Goal: Use online tool/utility: Utilize a website feature to perform a specific function

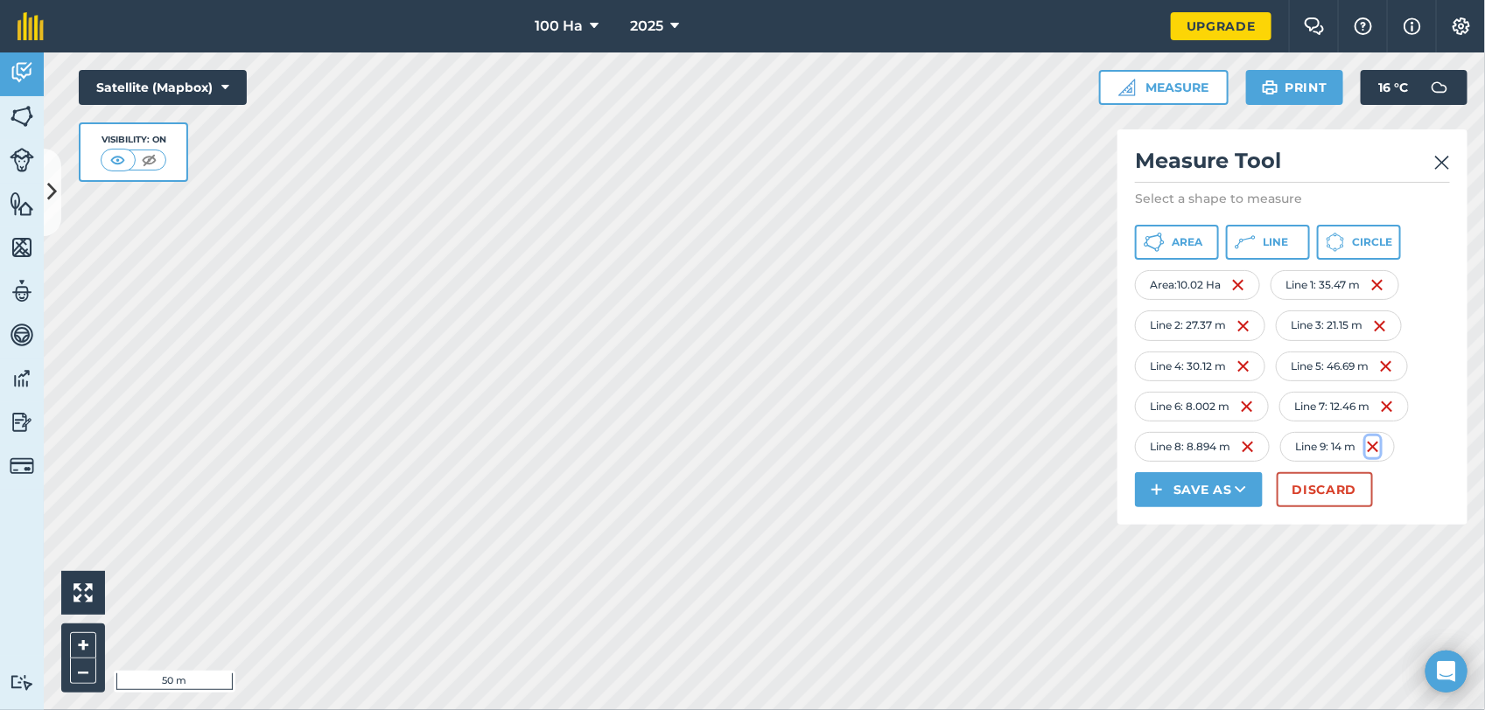
click at [1380, 447] on img at bounding box center [1373, 447] width 14 height 21
click at [1251, 440] on img at bounding box center [1248, 447] width 14 height 21
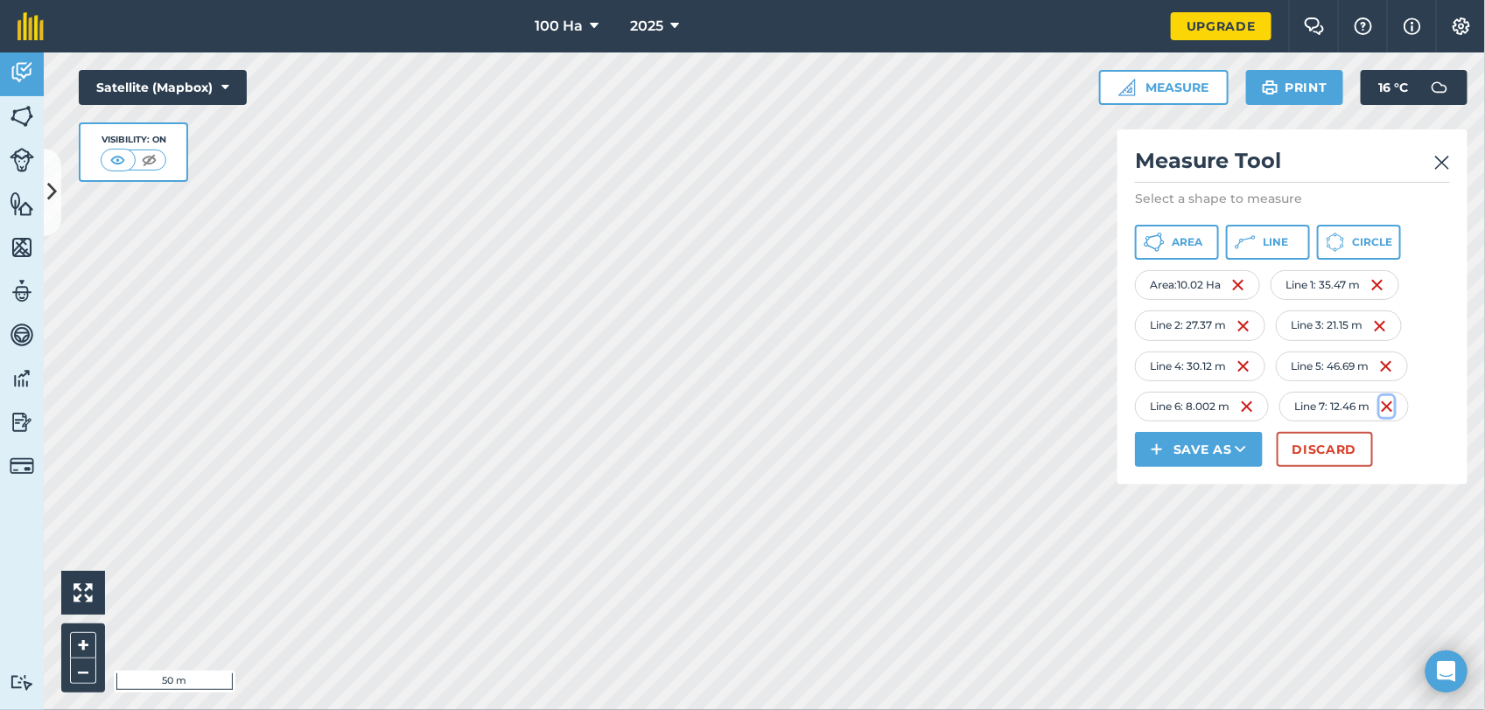
click at [1389, 403] on img at bounding box center [1387, 406] width 14 height 21
click at [1179, 232] on button "Area" at bounding box center [1177, 242] width 84 height 35
click at [1266, 229] on button "Line" at bounding box center [1268, 242] width 84 height 35
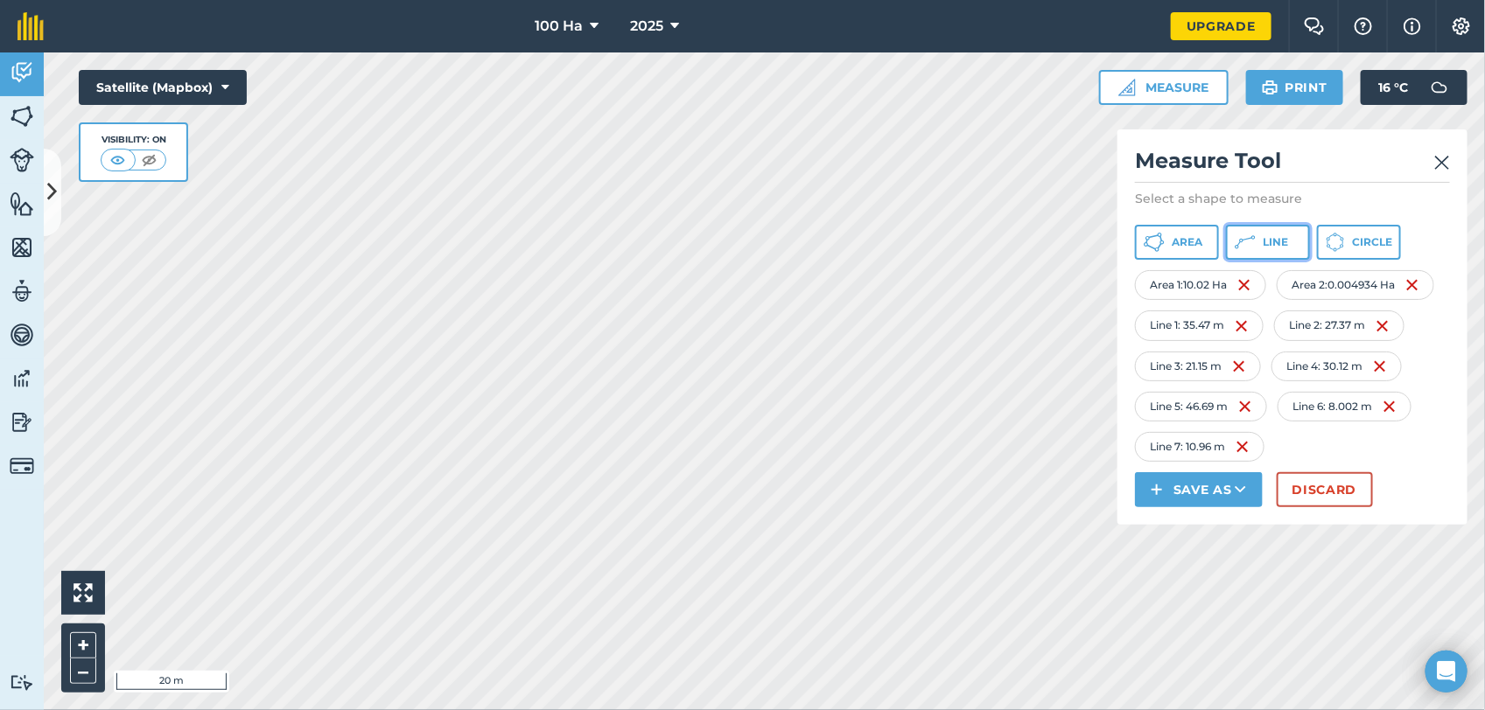
click at [1273, 239] on span "Line" at bounding box center [1275, 242] width 25 height 14
click at [1257, 234] on button "Line" at bounding box center [1268, 242] width 84 height 35
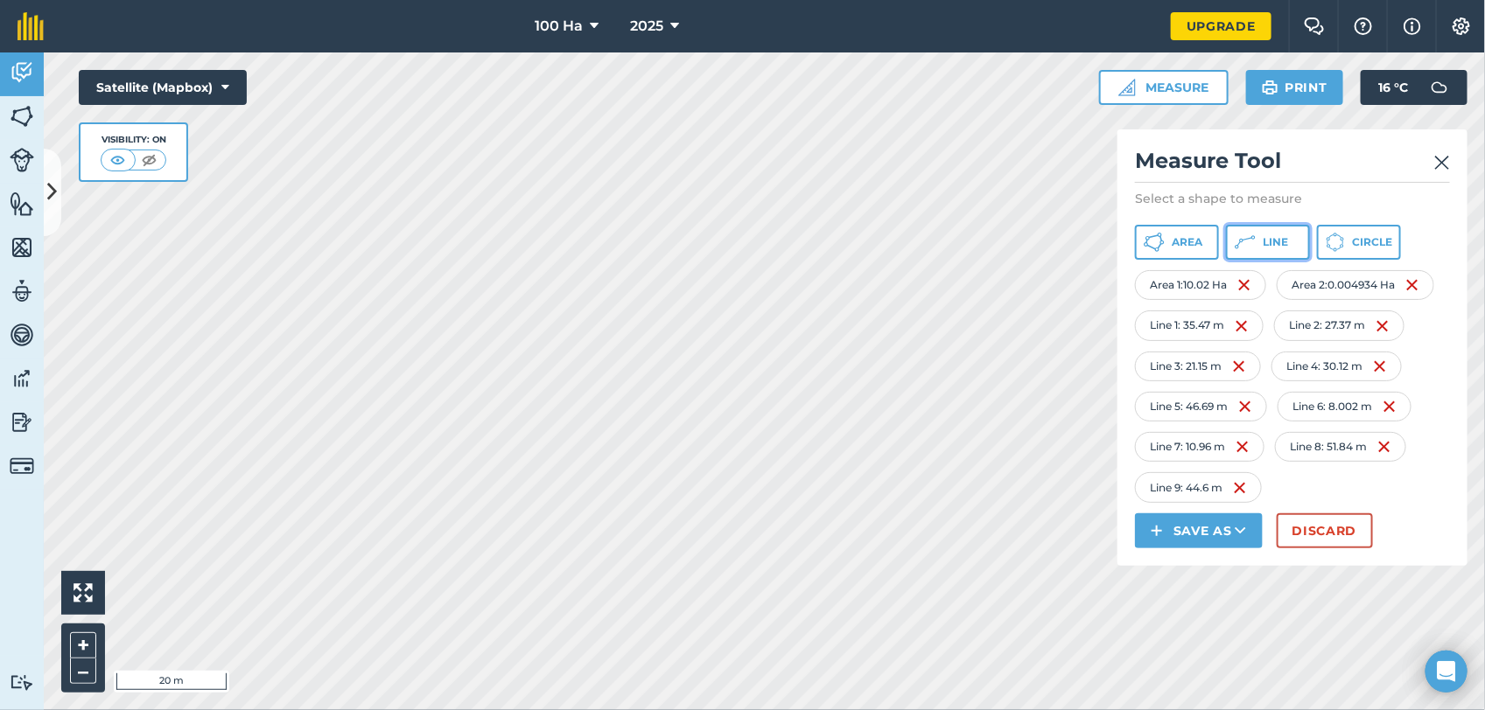
click at [1263, 232] on button "Line" at bounding box center [1268, 242] width 84 height 35
click at [1241, 486] on img at bounding box center [1240, 488] width 14 height 21
click at [1241, 486] on img at bounding box center [1245, 488] width 14 height 21
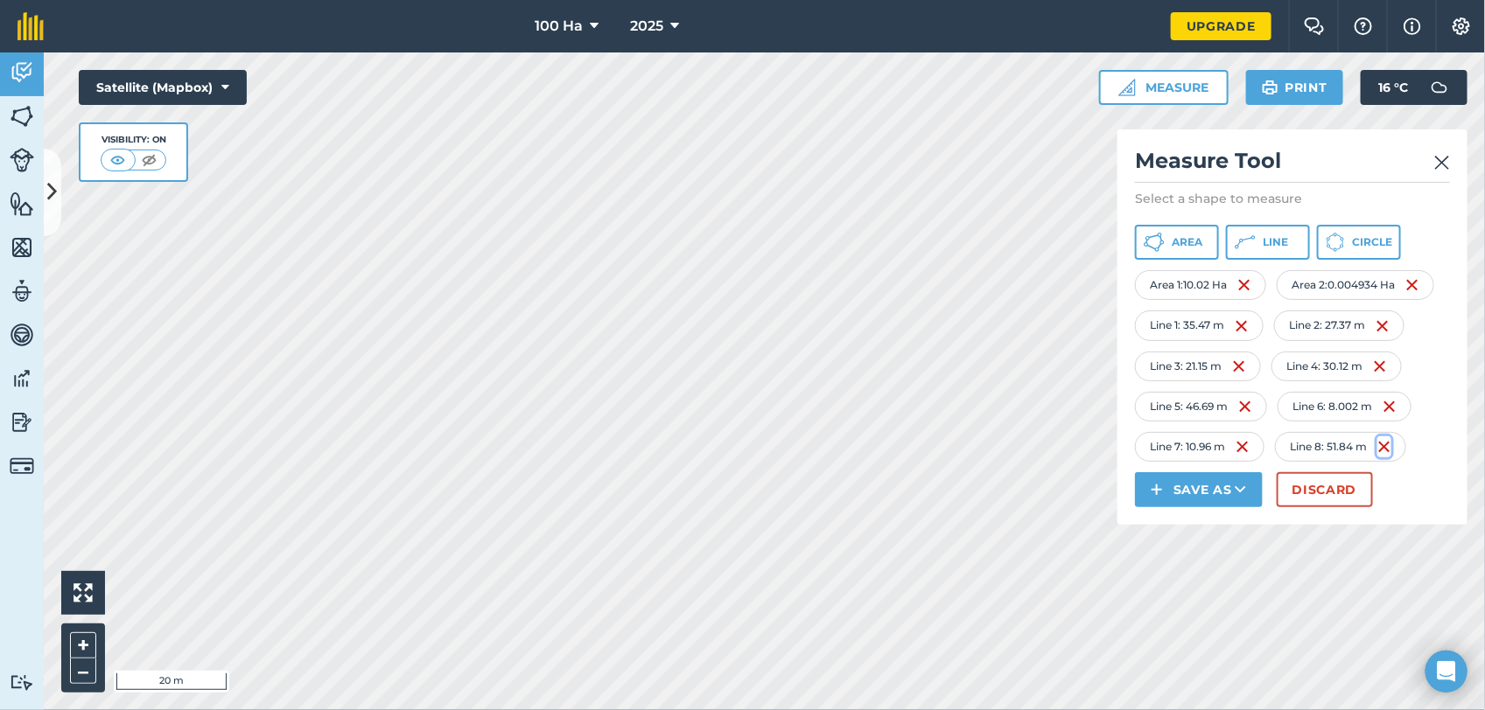
click at [1389, 444] on img at bounding box center [1384, 447] width 14 height 21
click at [1245, 447] on img at bounding box center [1242, 447] width 14 height 21
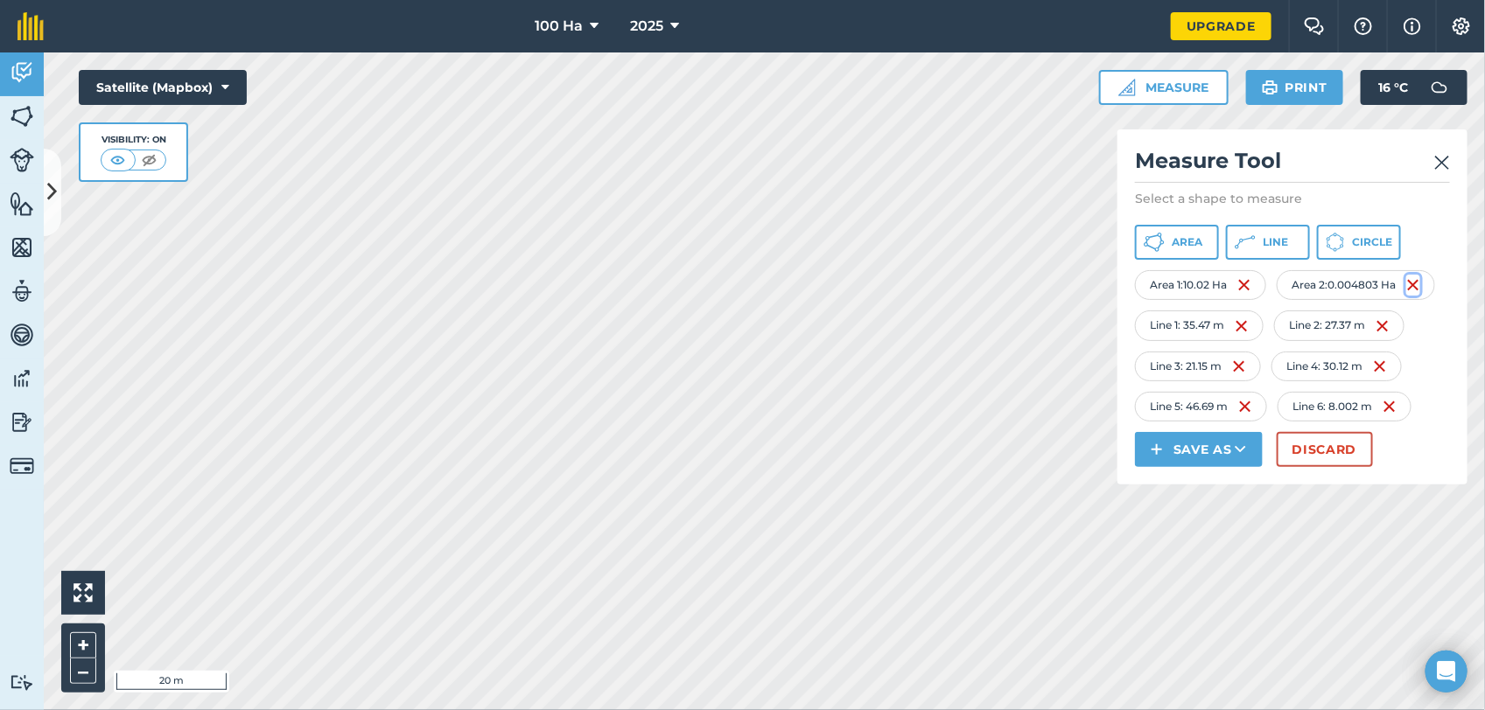
click at [1420, 278] on img at bounding box center [1413, 285] width 14 height 21
click at [1269, 238] on span "Line" at bounding box center [1275, 242] width 25 height 14
click at [1271, 237] on span "Line" at bounding box center [1275, 242] width 25 height 14
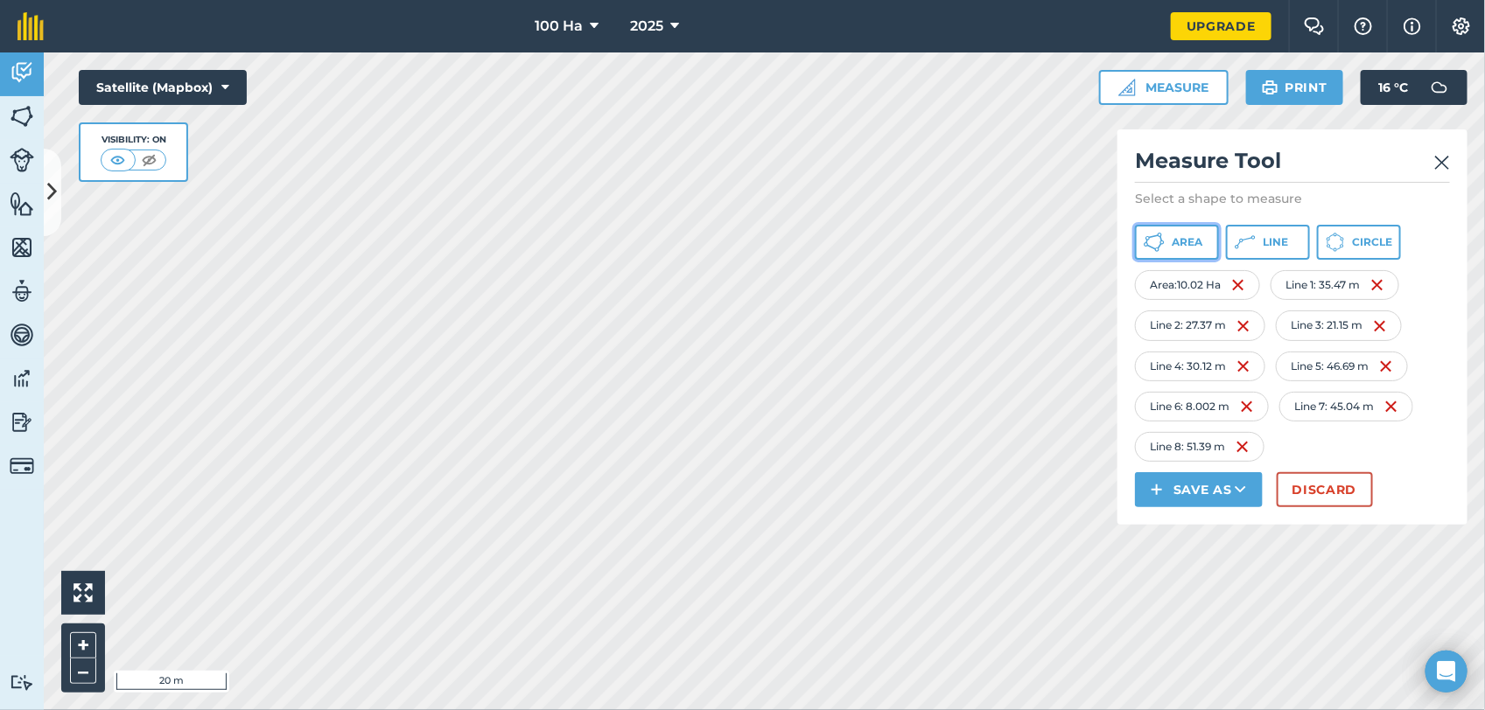
click at [1183, 243] on span "Area" at bounding box center [1187, 242] width 31 height 14
click at [1172, 282] on div "Area 1 : 10.02 Ha" at bounding box center [1200, 285] width 131 height 30
click at [936, 13] on div "100 Ha 2025 Upgrade Farm Chat Help Info Settings Map printing is not available …" at bounding box center [742, 355] width 1485 height 710
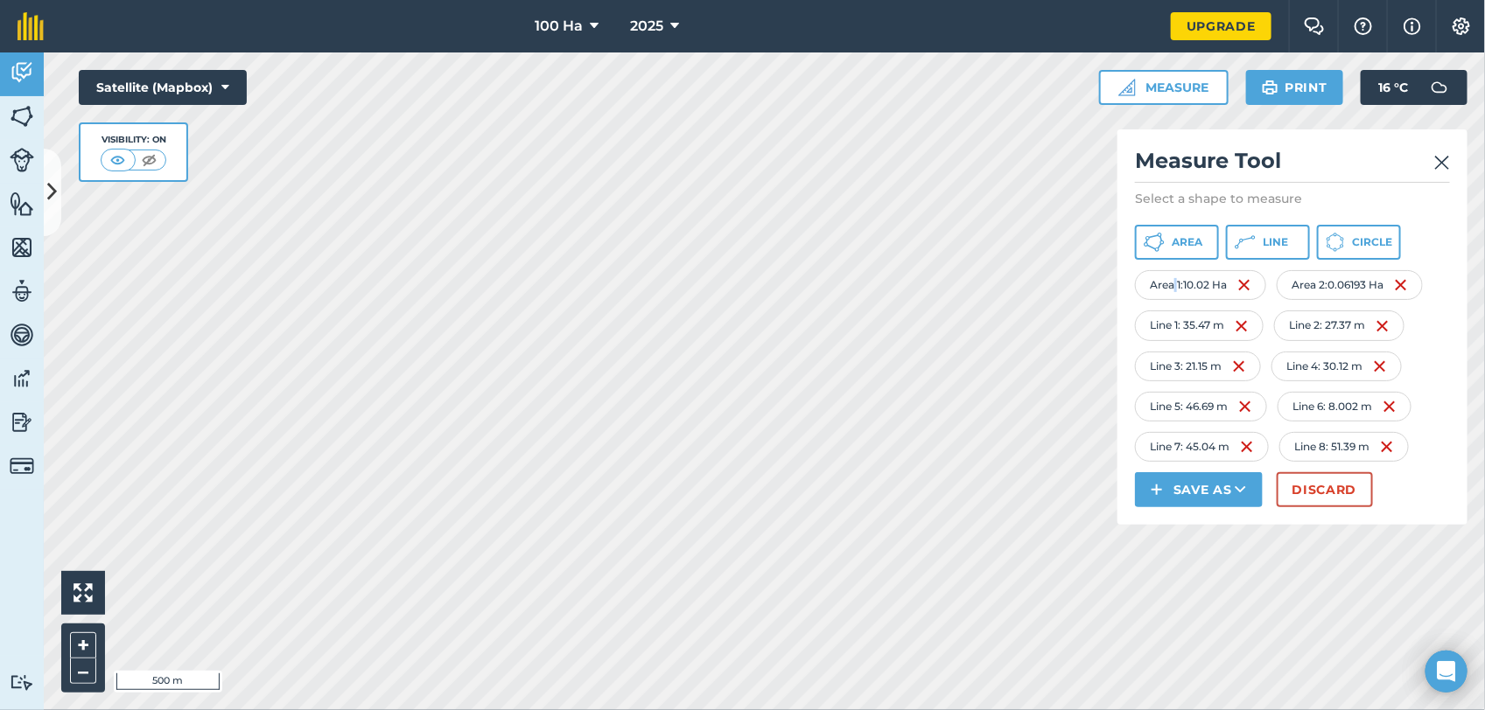
click at [298, 710] on html "100 Ha 2025 Upgrade Farm Chat Help Info Settings Map printing is not available …" at bounding box center [742, 355] width 1485 height 710
